Goal: Task Accomplishment & Management: Complete application form

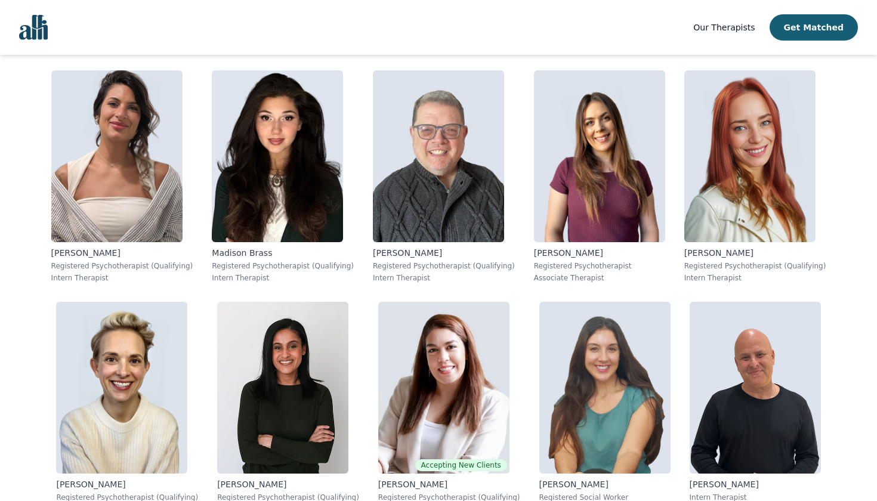
scroll to position [1172, 0]
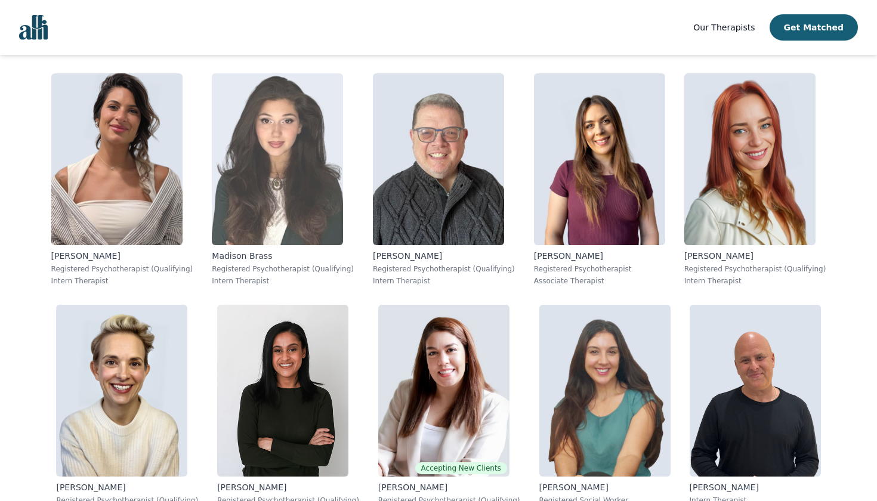
click at [323, 160] on img at bounding box center [277, 159] width 131 height 172
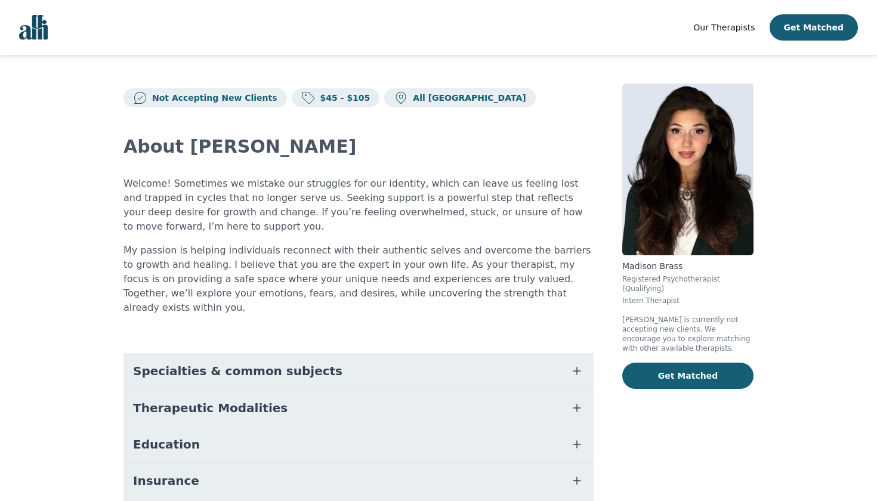
click at [475, 287] on p "My passion is helping individuals reconnect with their authentic selves and ove…" at bounding box center [358, 279] width 470 height 72
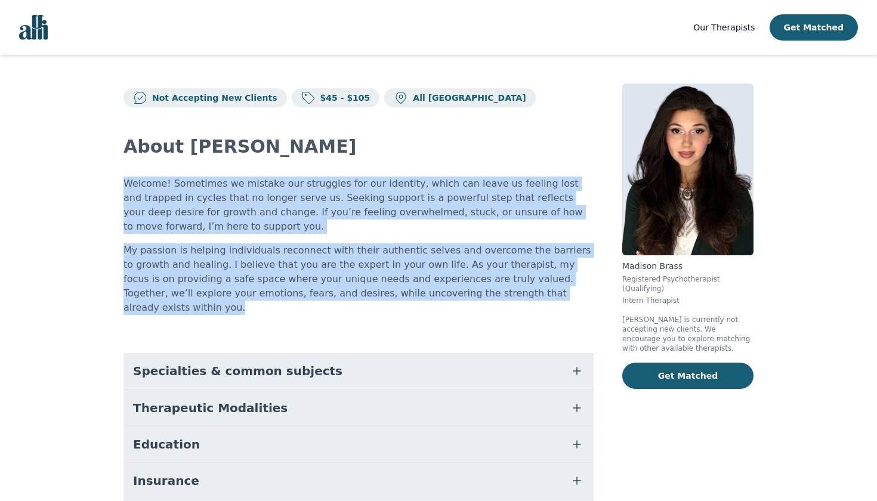
drag, startPoint x: 474, startPoint y: 295, endPoint x: 123, endPoint y: 183, distance: 368.5
click at [123, 183] on div "Not Accepting New Clients $45 - $105 All Canada About Madison Welcome! Sometime…" at bounding box center [438, 350] width 687 height 590
copy div "Welcome! Sometimes we mistake our struggles for our identity, which can leave u…"
click at [434, 390] on button "Therapeutic Modalities" at bounding box center [358, 408] width 470 height 36
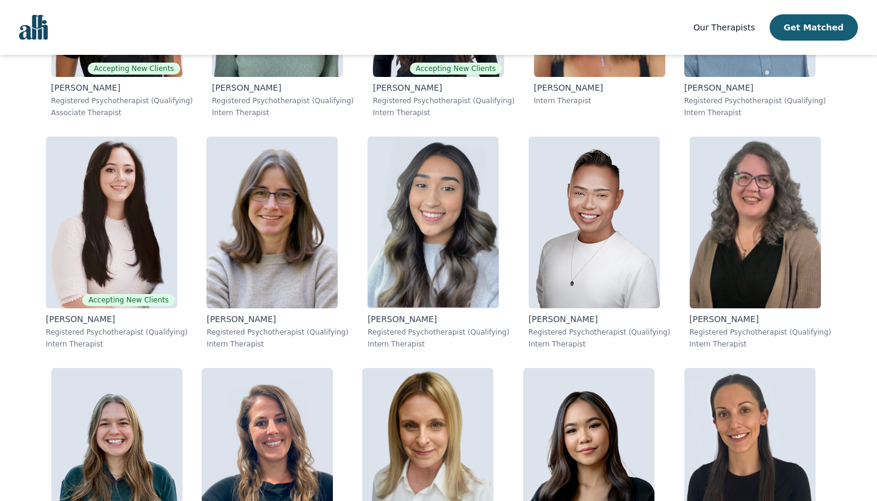
scroll to position [6661, 0]
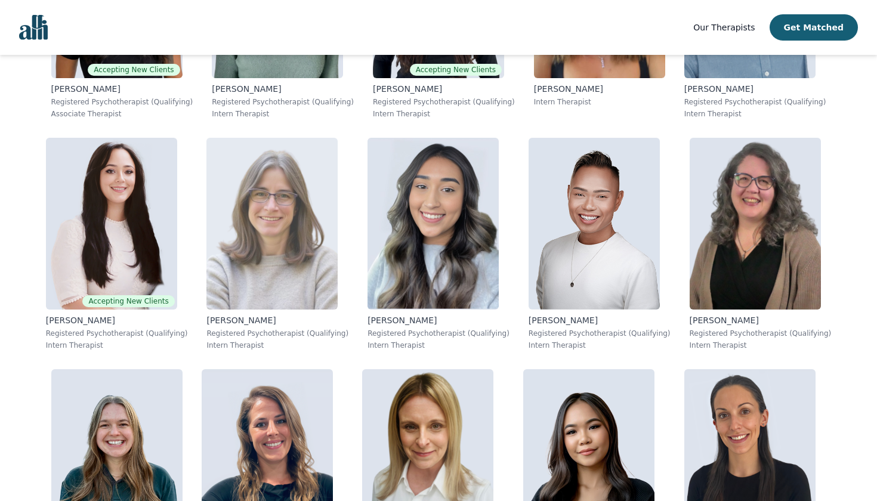
click at [299, 236] on img at bounding box center [271, 224] width 131 height 172
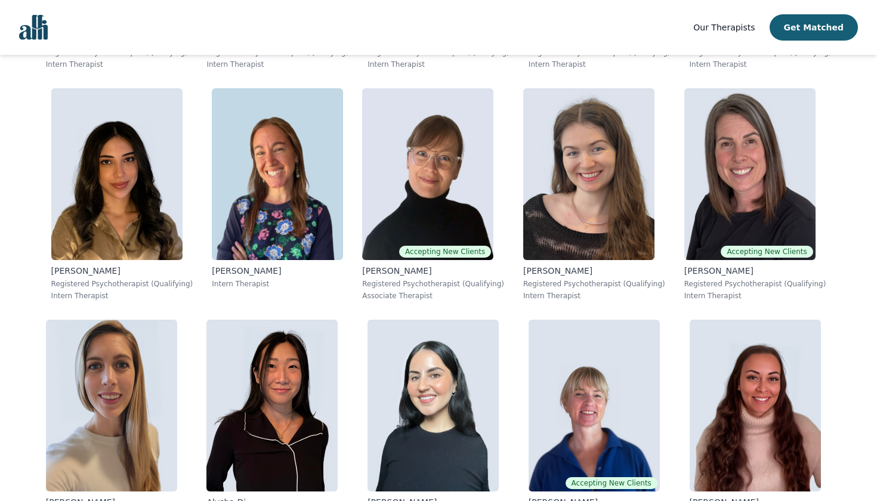
scroll to position [4176, 0]
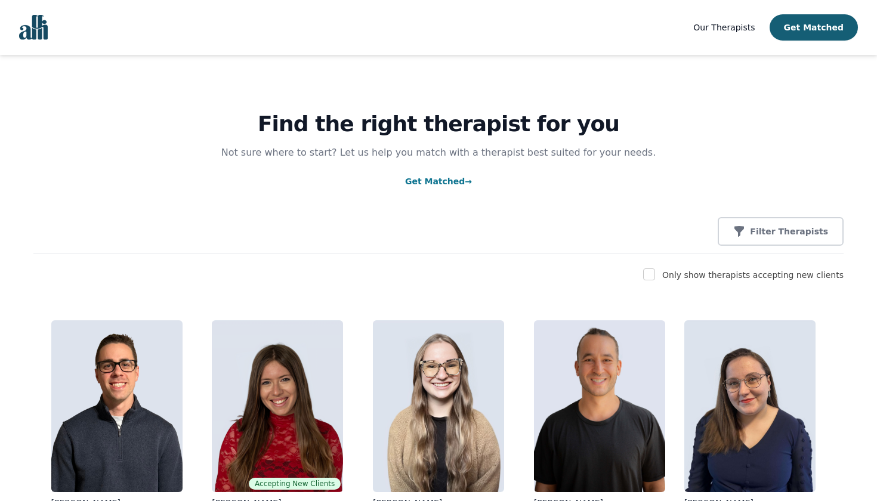
scroll to position [4176, 0]
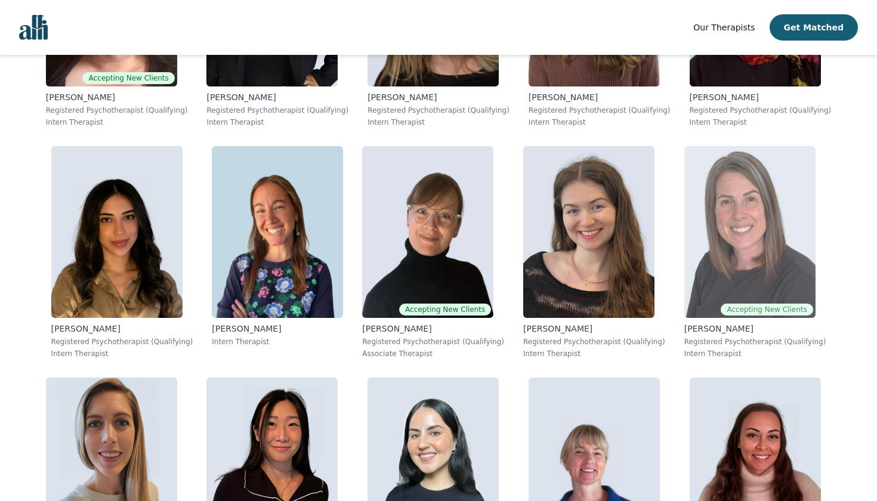
click at [729, 193] on img at bounding box center [749, 232] width 131 height 172
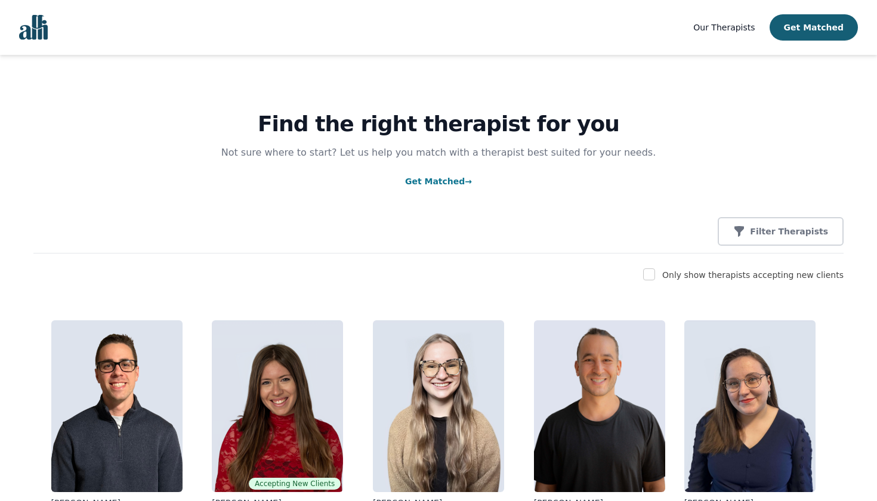
scroll to position [4107, 0]
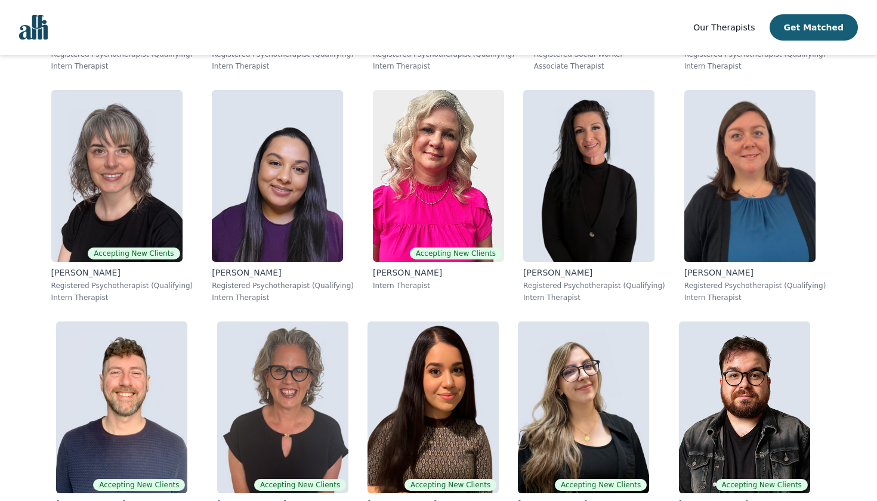
scroll to position [5090, 0]
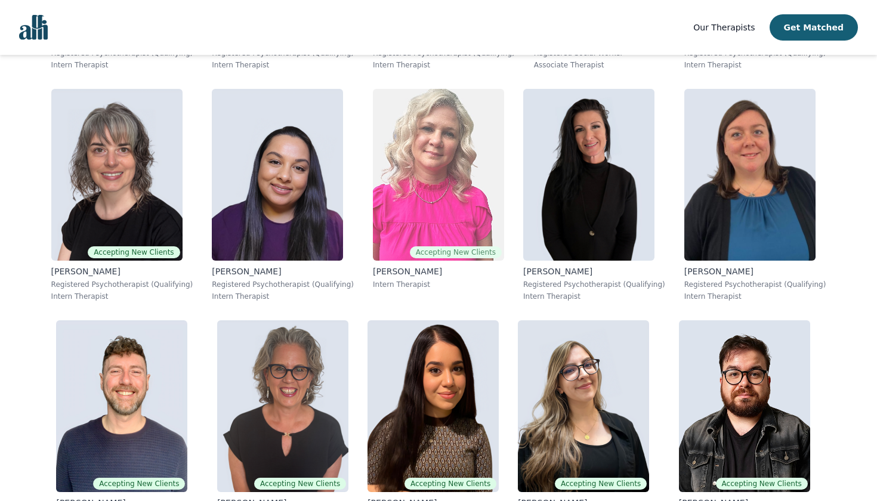
click at [482, 186] on img at bounding box center [438, 175] width 131 height 172
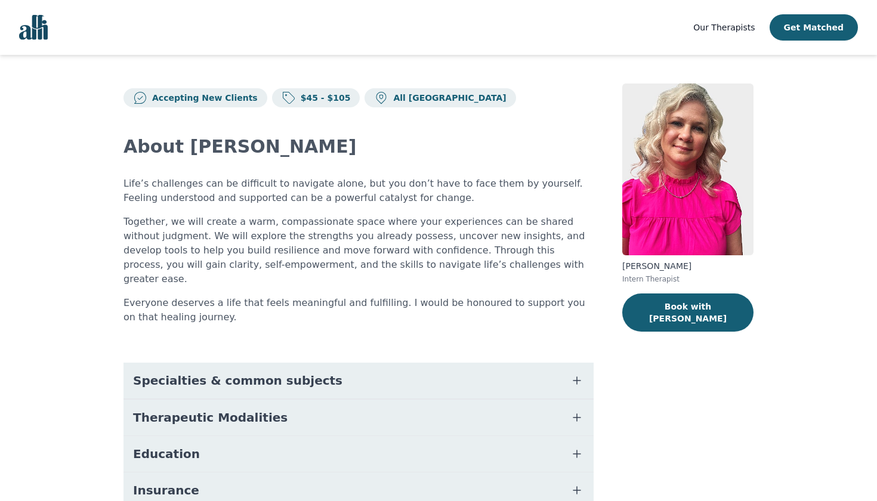
click at [726, 32] on span "Our Therapists" at bounding box center [723, 28] width 61 height 10
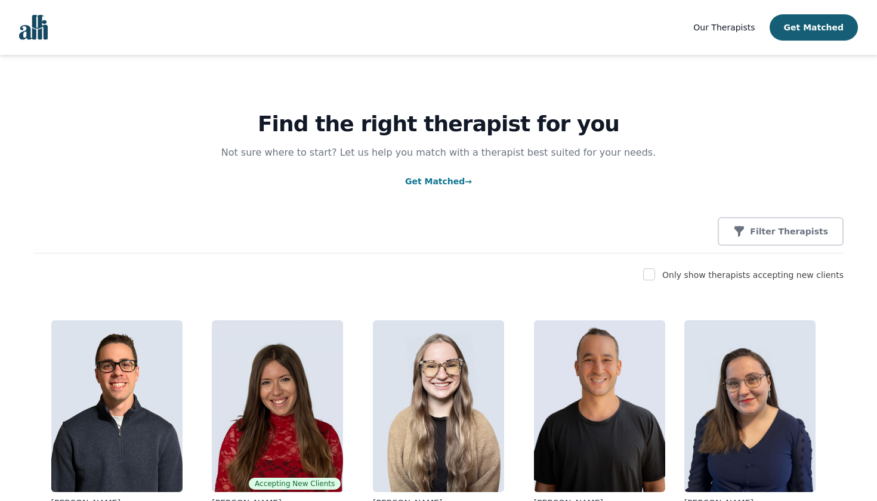
click at [435, 182] on link "Get Matched →" at bounding box center [438, 182] width 67 height 10
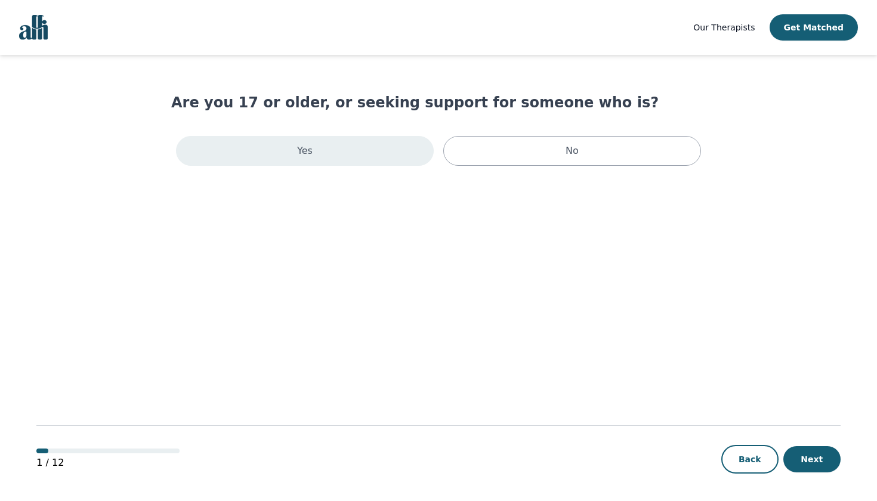
click at [345, 158] on div "Yes" at bounding box center [305, 151] width 258 height 30
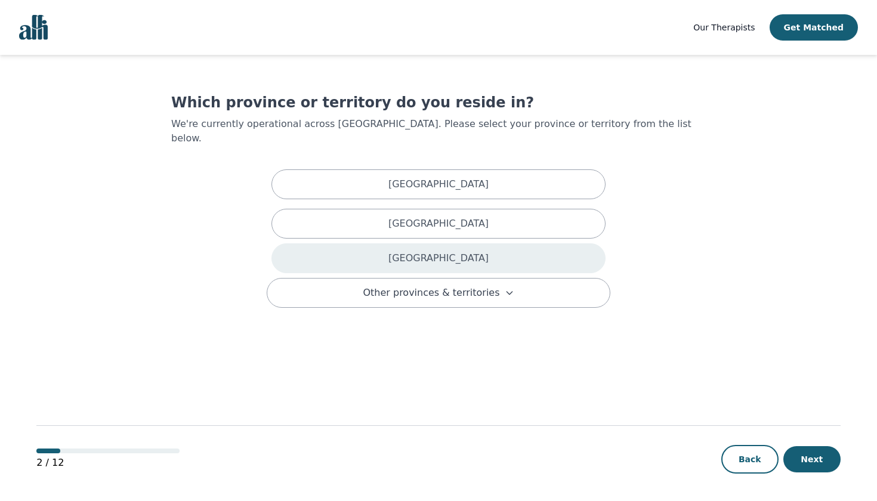
click at [369, 243] on div "[GEOGRAPHIC_DATA]" at bounding box center [438, 258] width 334 height 30
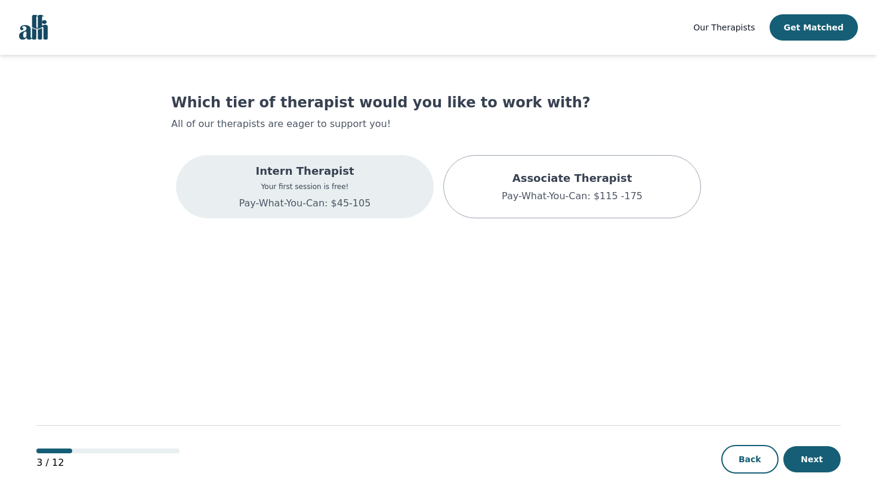
click at [368, 208] on div "Intern Therapist Your first session is free! Pay-What-You-Can: $45-105" at bounding box center [305, 186] width 258 height 63
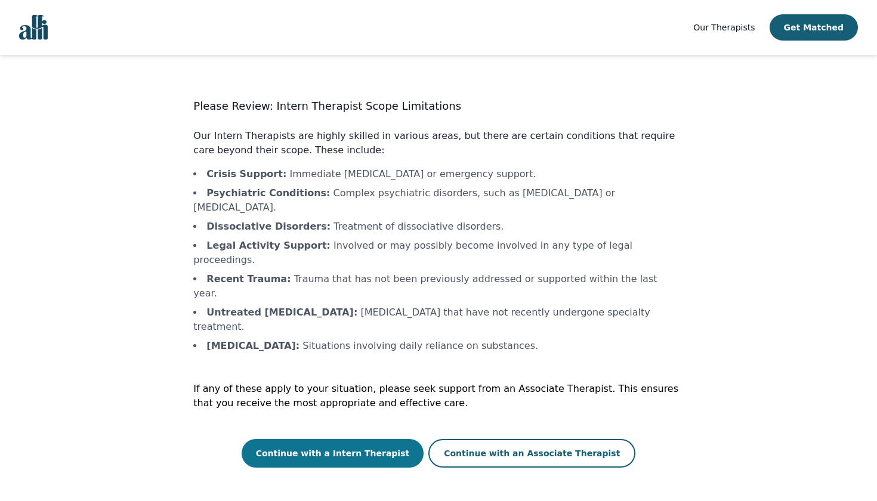
click at [361, 439] on button "Continue with a Intern Therapist" at bounding box center [332, 453] width 182 height 29
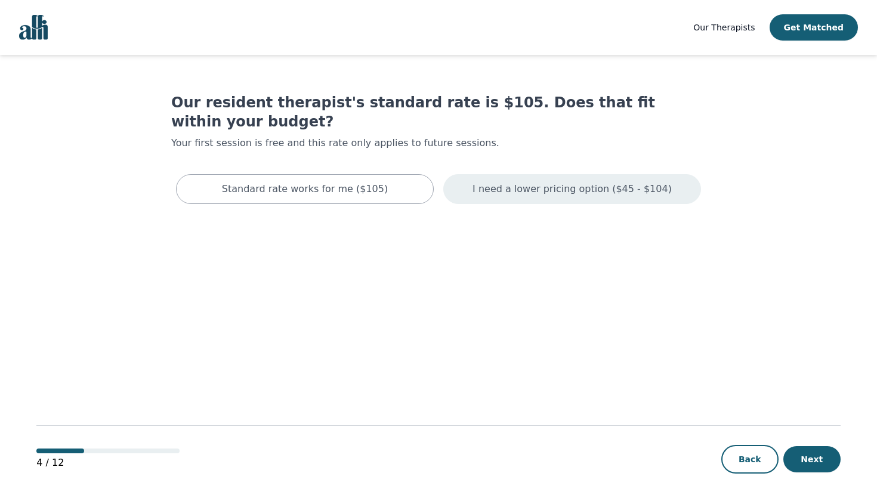
click at [491, 182] on p "I need a lower pricing option ($45 - $104)" at bounding box center [571, 189] width 199 height 14
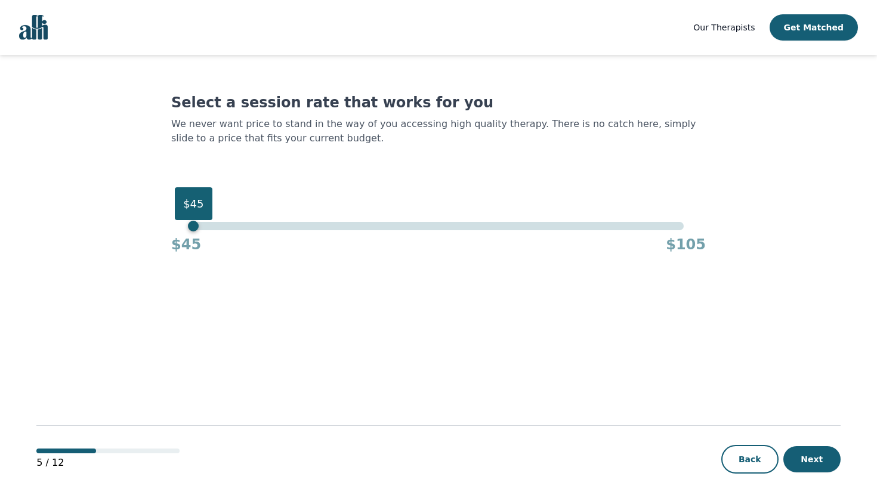
drag, startPoint x: 685, startPoint y: 230, endPoint x: 188, endPoint y: 236, distance: 497.3
click at [188, 236] on div "$45 $45 $105" at bounding box center [438, 238] width 534 height 32
click at [812, 459] on button "Next" at bounding box center [811, 459] width 57 height 26
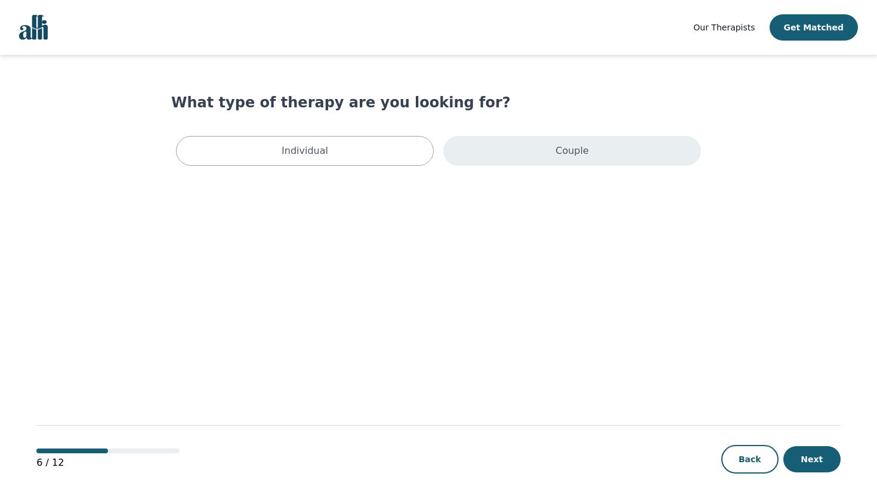
click at [530, 151] on div "Couple" at bounding box center [572, 151] width 258 height 30
